Goal: Task Accomplishment & Management: Use online tool/utility

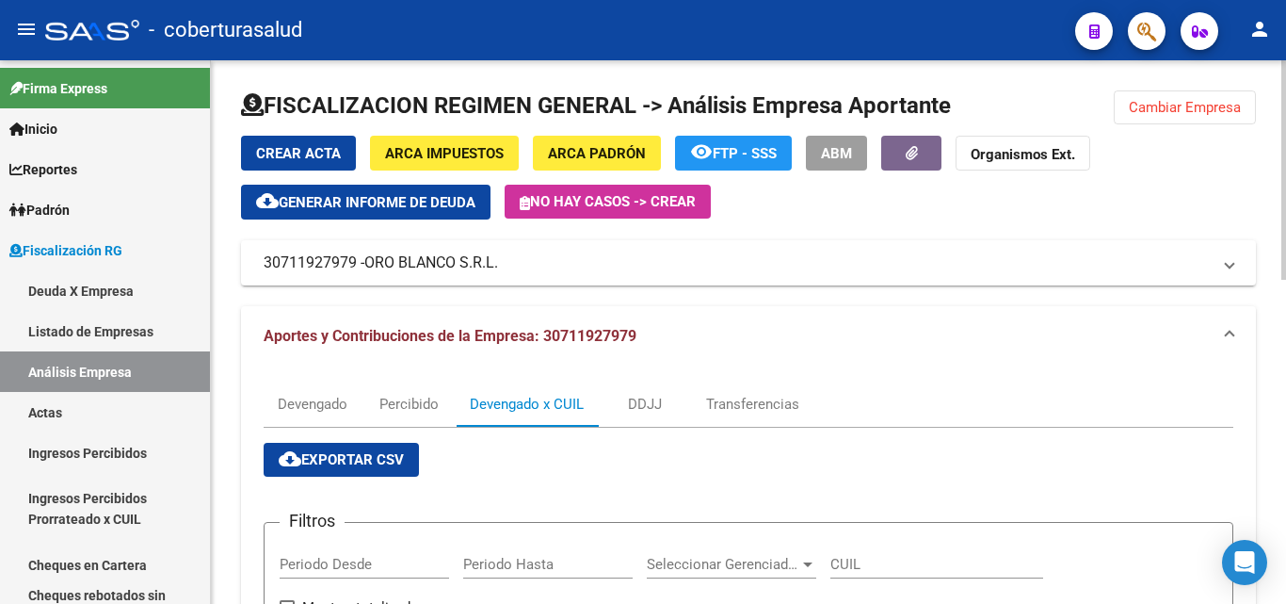
click at [1158, 114] on span "Cambiar Empresa" at bounding box center [1185, 107] width 112 height 17
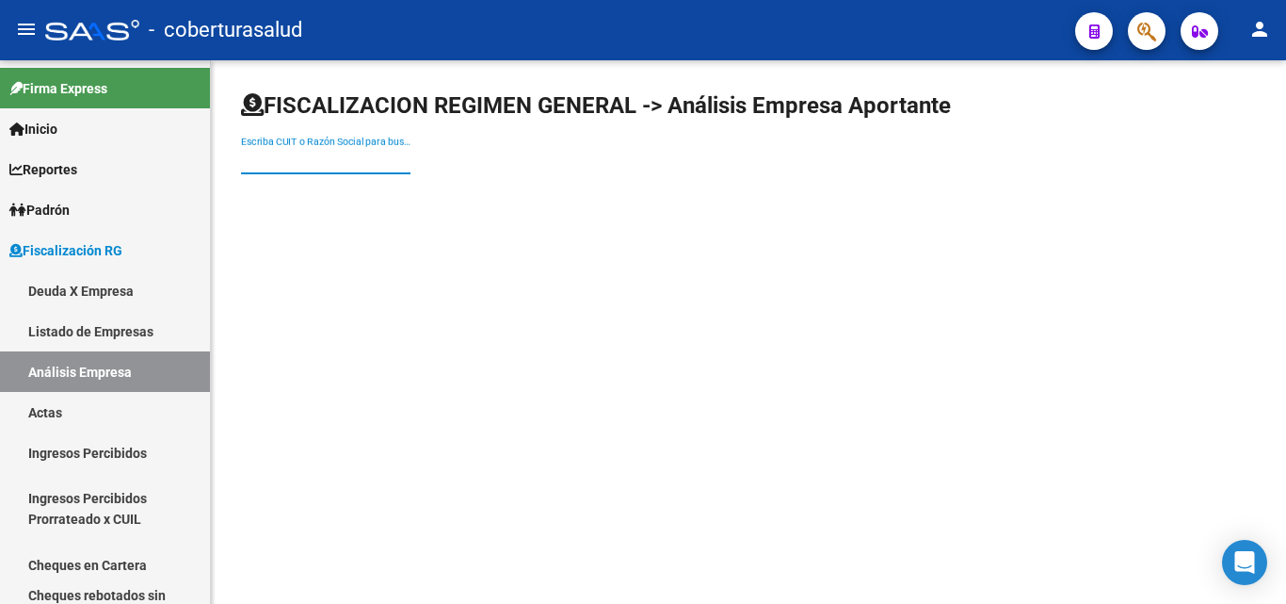
click at [301, 156] on input "Escriba CUIT o Razón Social para buscar" at bounding box center [325, 161] width 169 height 16
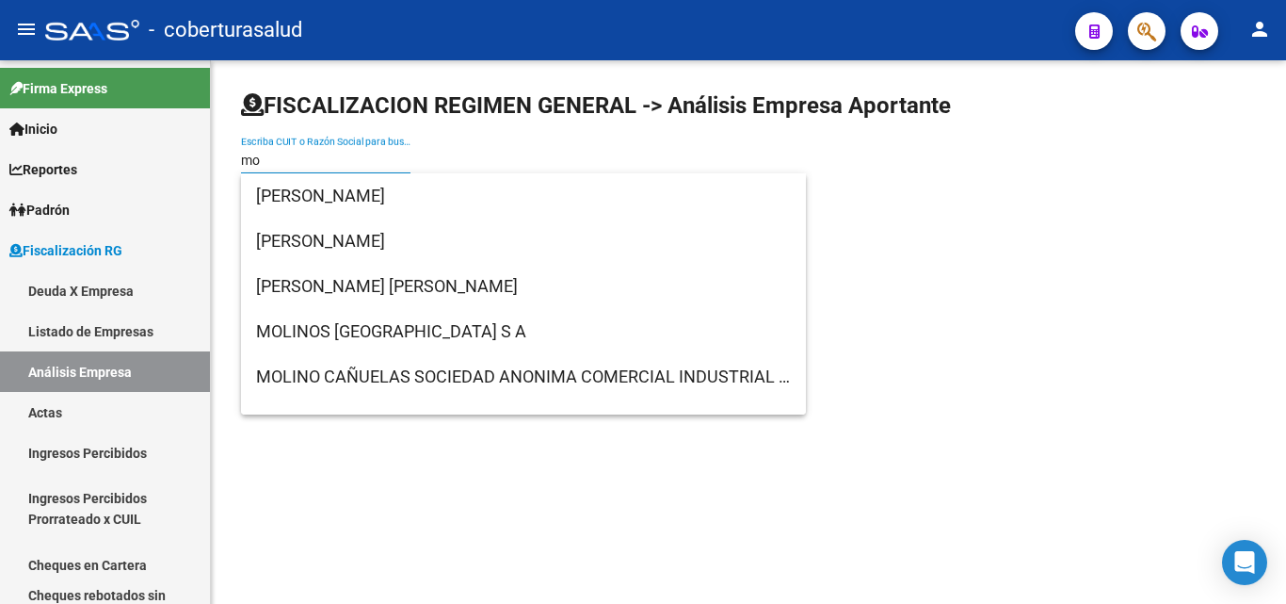
type input "m"
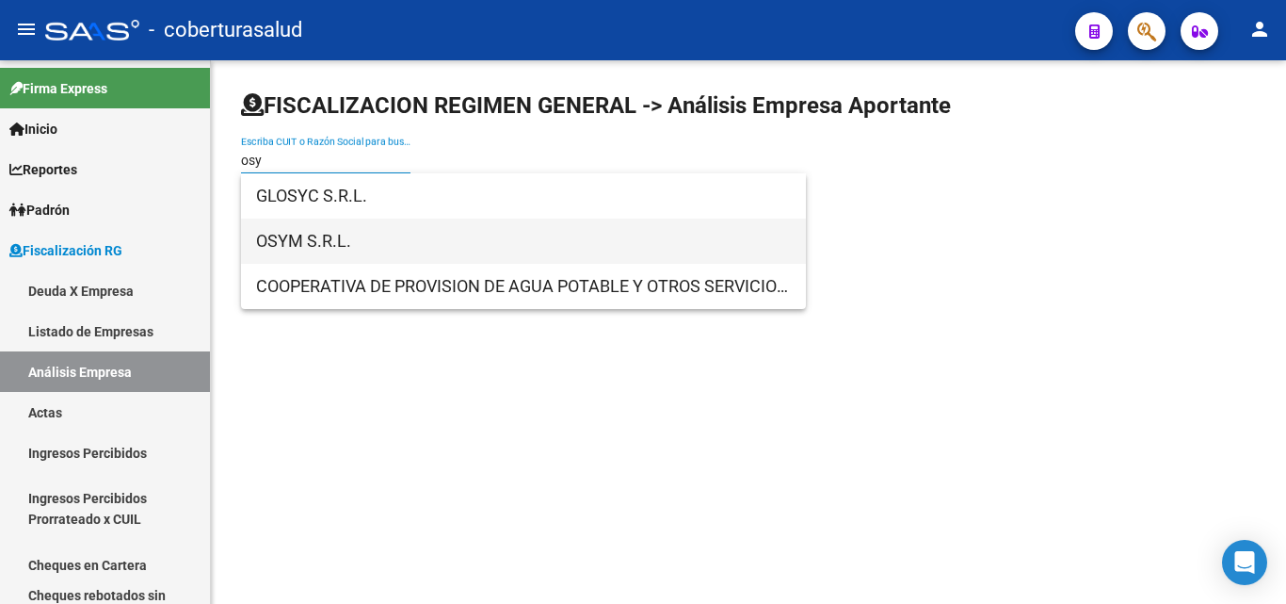
type input "osy"
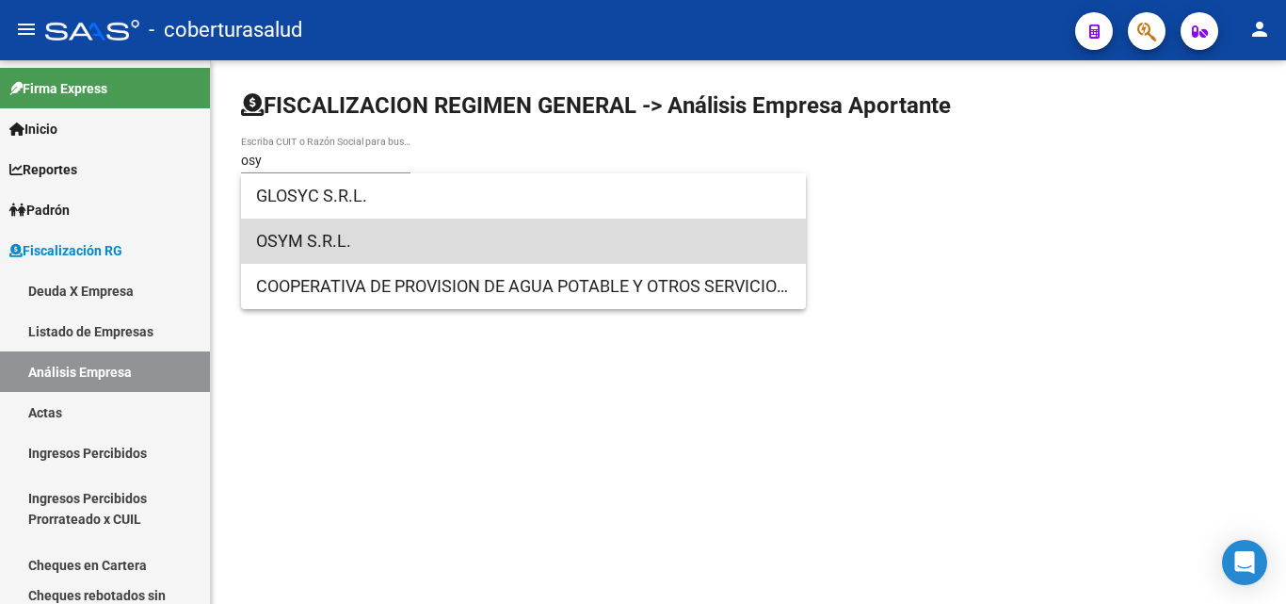
click at [286, 248] on span "OSYM S.R.L." at bounding box center [523, 240] width 535 height 45
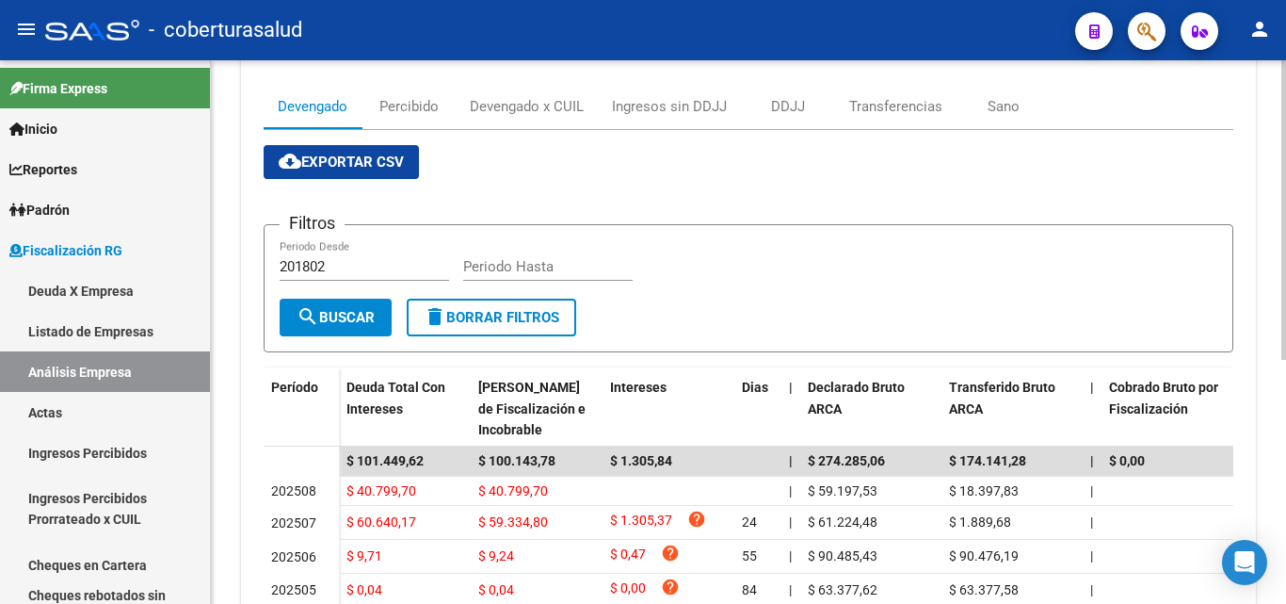
scroll to position [188, 0]
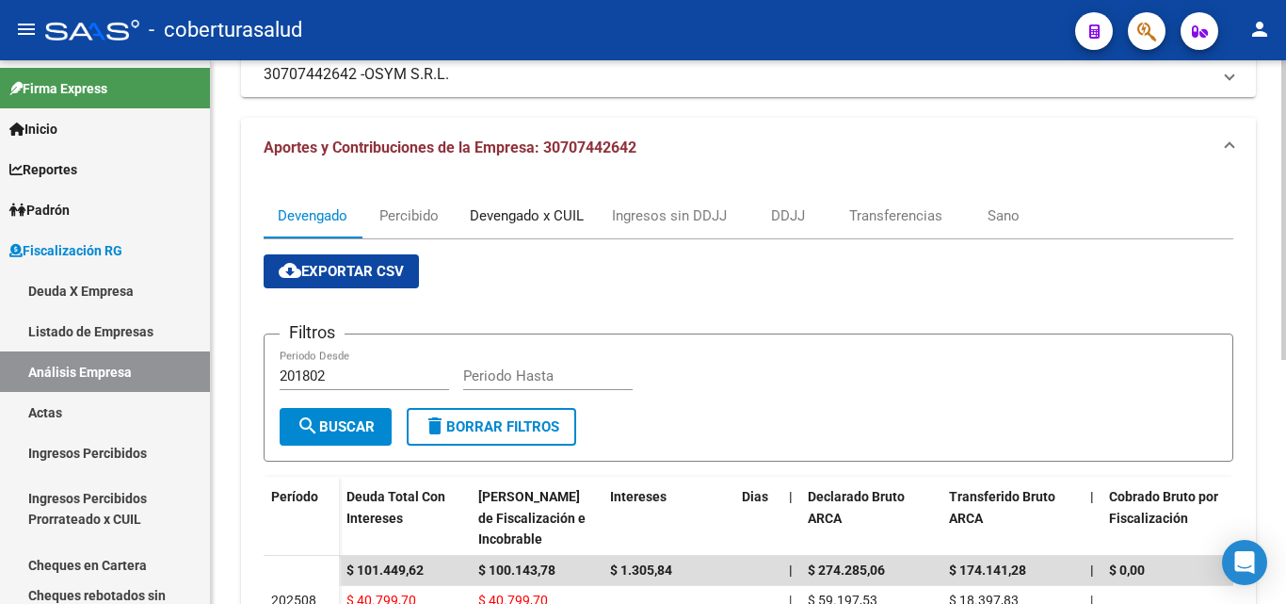
click at [504, 225] on div "Devengado x CUIL" at bounding box center [527, 215] width 114 height 21
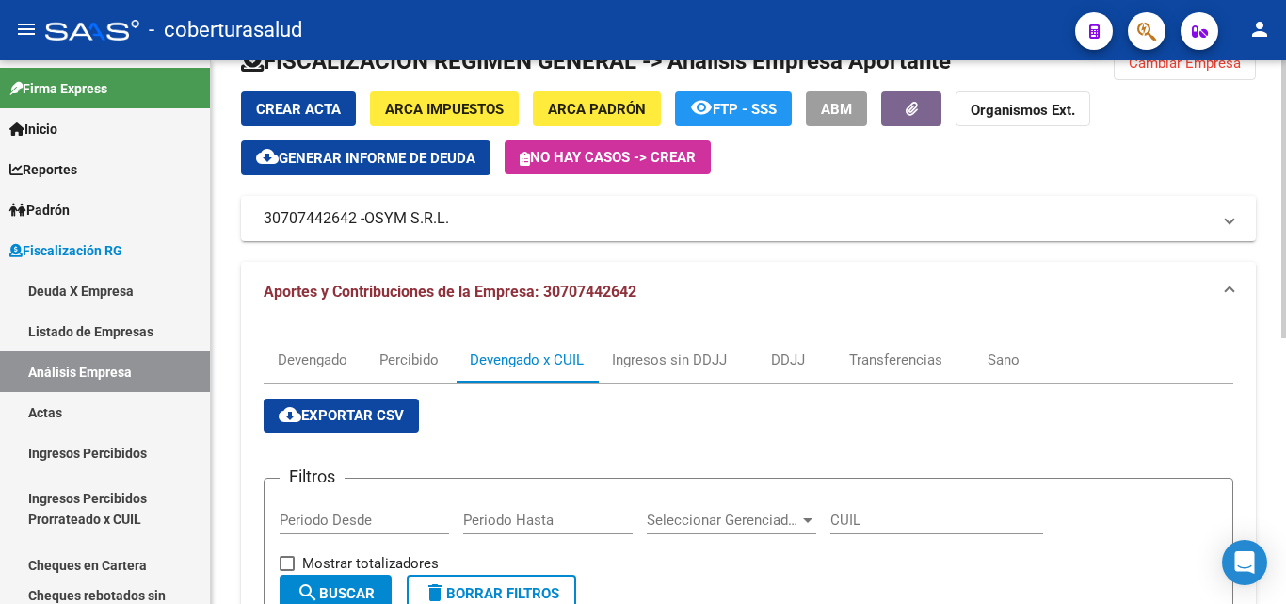
scroll to position [0, 0]
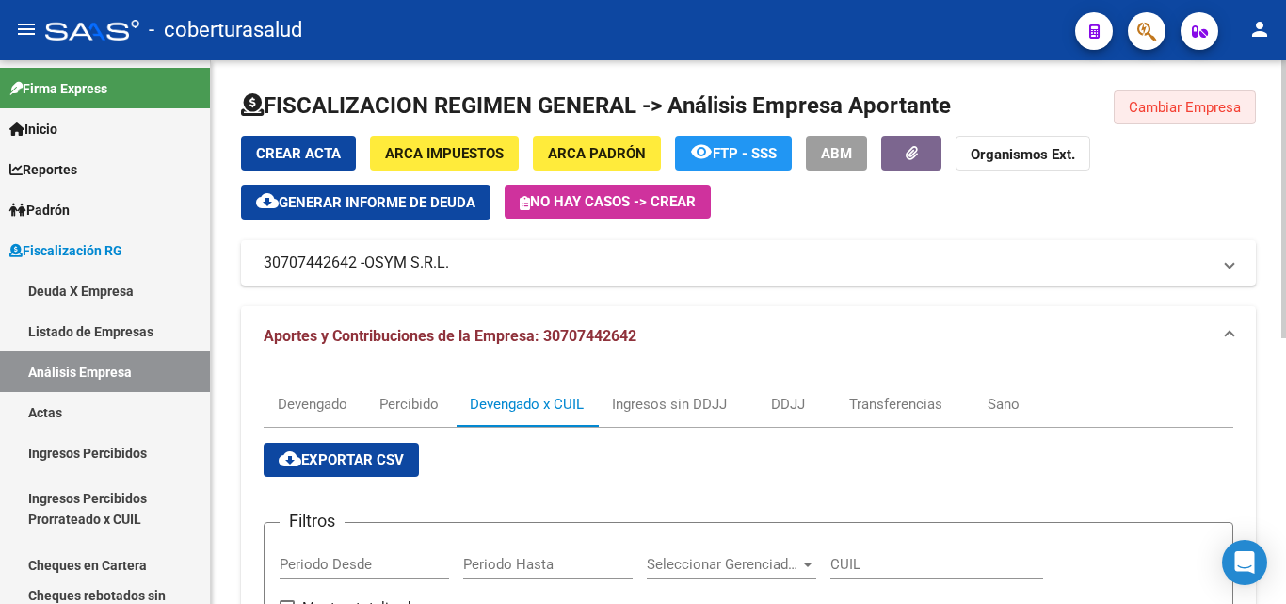
click at [1200, 102] on span "Cambiar Empresa" at bounding box center [1185, 107] width 112 height 17
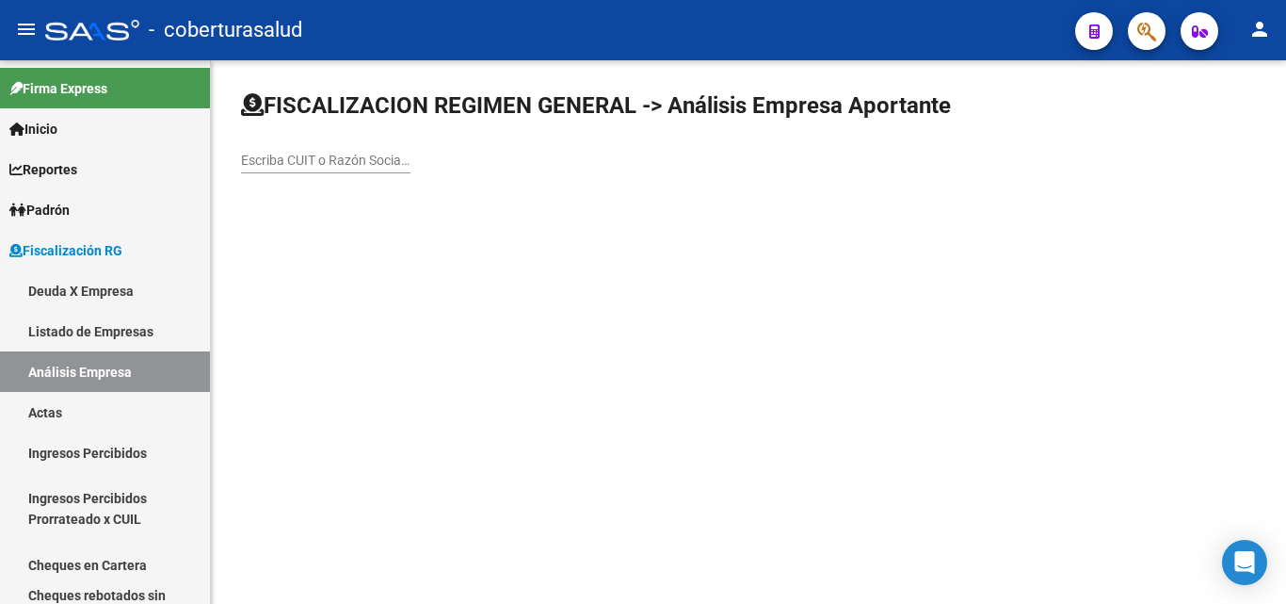
drag, startPoint x: 351, startPoint y: 151, endPoint x: 336, endPoint y: 150, distance: 15.1
click at [350, 149] on div "Escriba CUIT o Razón Social para buscar" at bounding box center [325, 155] width 169 height 38
paste input "30718260570"
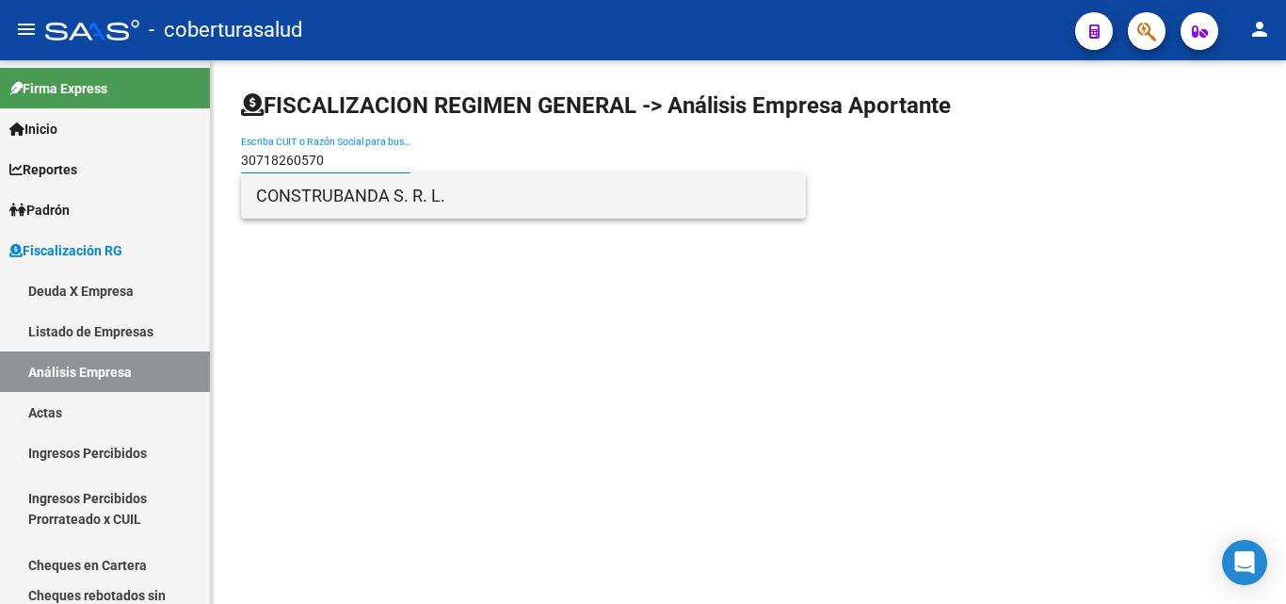
type input "30718260570"
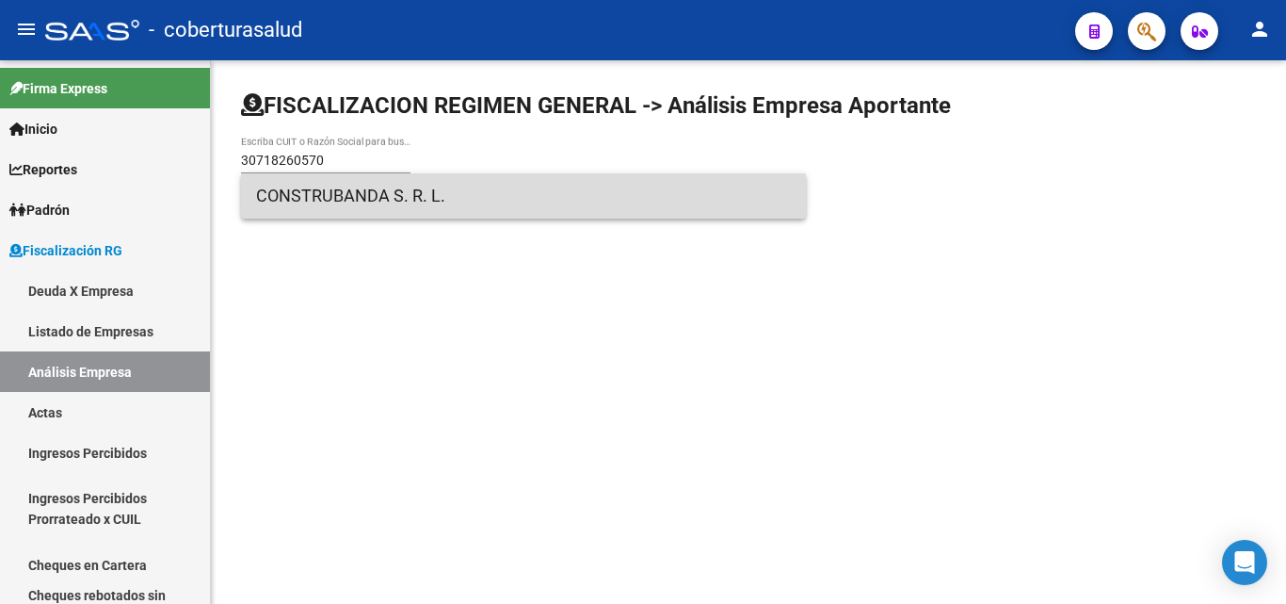
click at [346, 195] on span "CONSTRUBANDA S. R. L." at bounding box center [523, 195] width 535 height 45
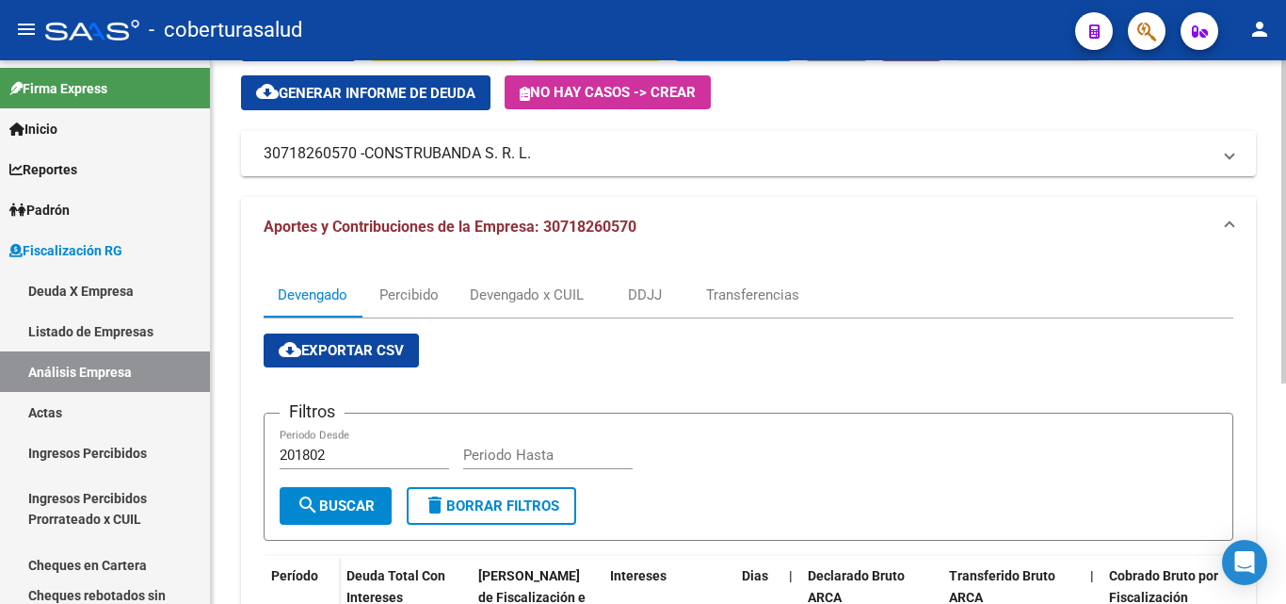
scroll to position [89, 0]
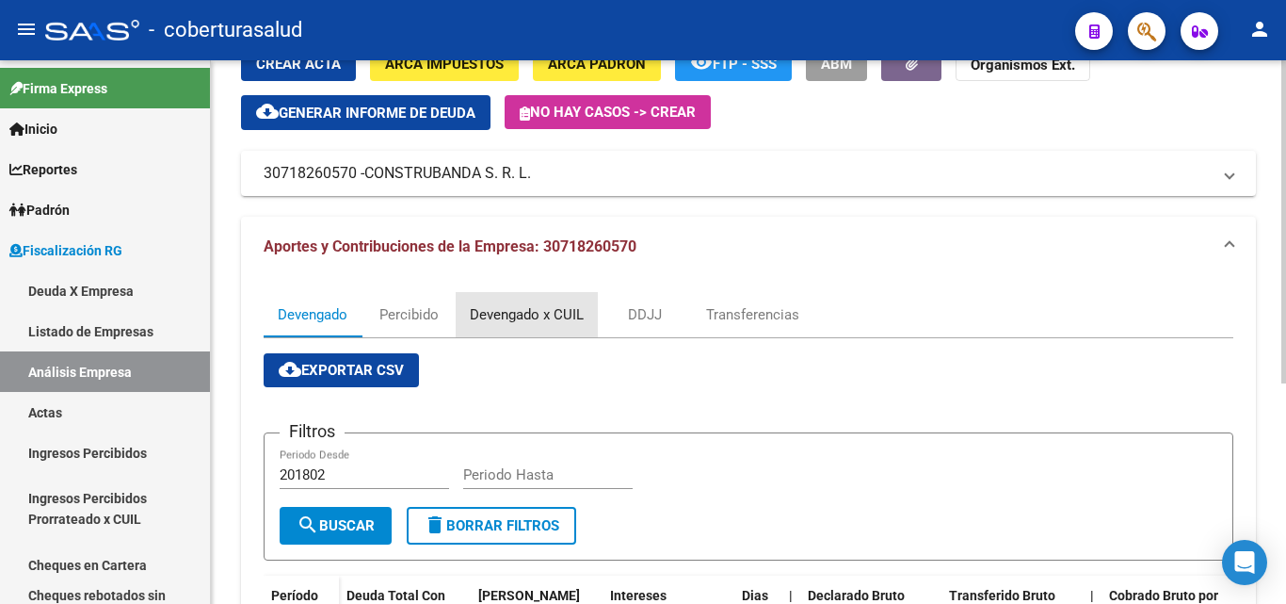
click at [491, 307] on div "Devengado x CUIL" at bounding box center [527, 314] width 114 height 21
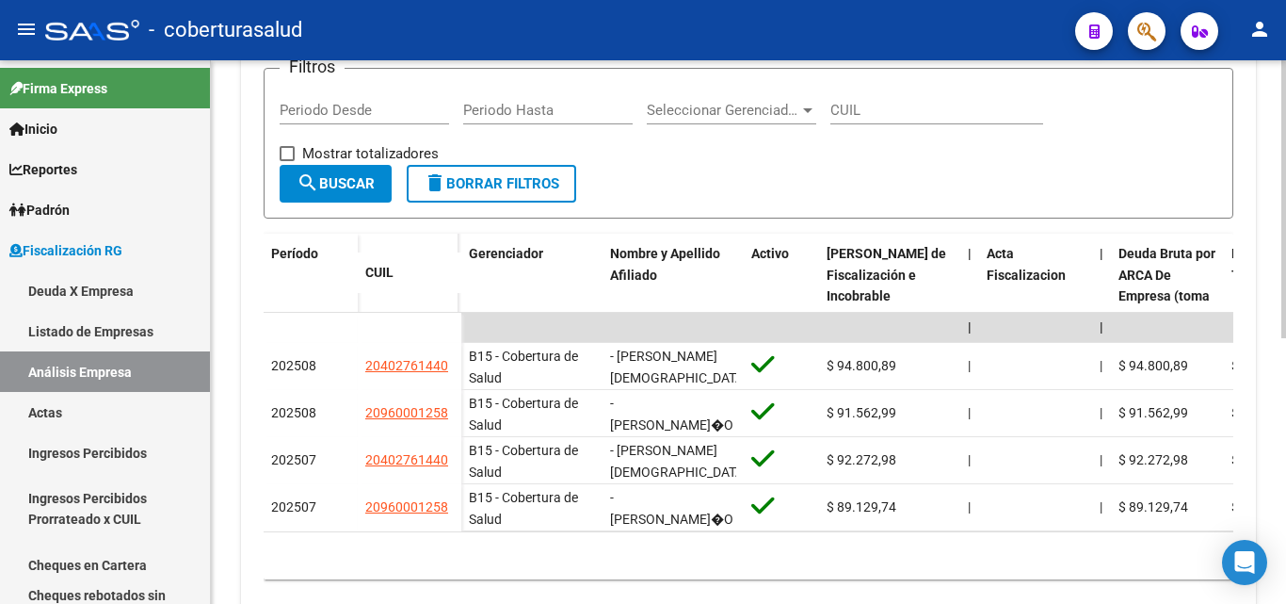
scroll to position [236, 0]
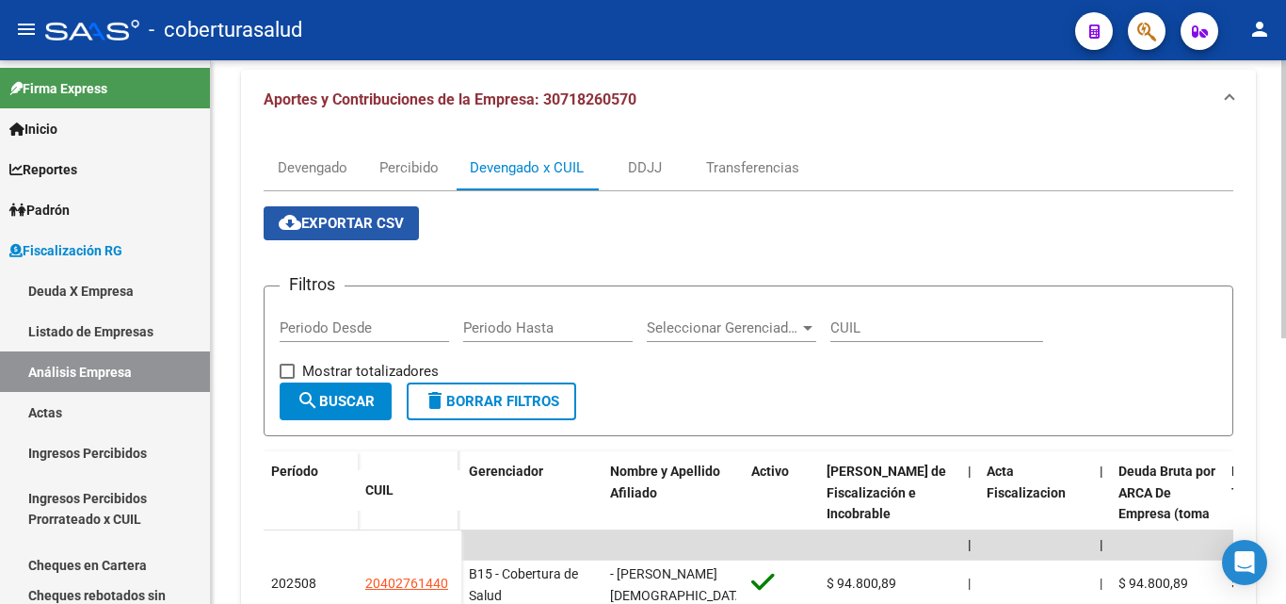
click at [355, 227] on span "cloud_download Exportar CSV" at bounding box center [341, 223] width 125 height 17
